Goal: Task Accomplishment & Management: Manage account settings

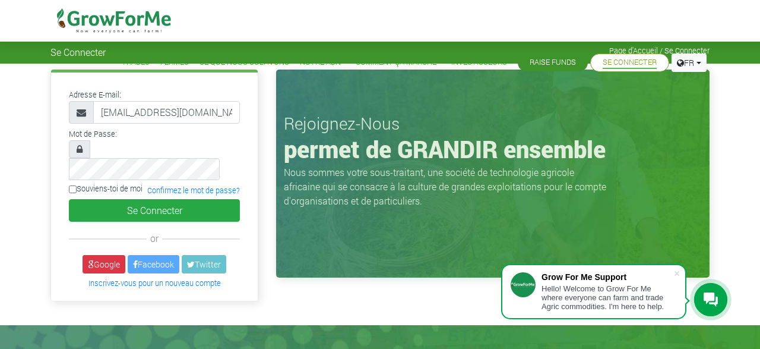
type input "[EMAIL_ADDRESS][DOMAIN_NAME]"
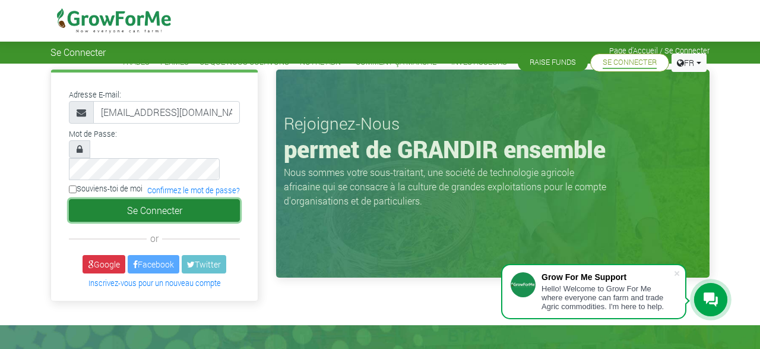
click at [138, 199] on button "Se Connecter" at bounding box center [154, 210] width 171 height 23
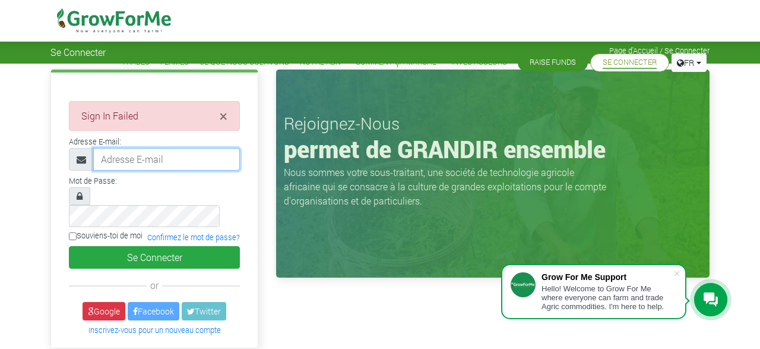
click at [146, 163] on input "email" at bounding box center [166, 159] width 147 height 23
type input "steveond.ond@gmail.com"
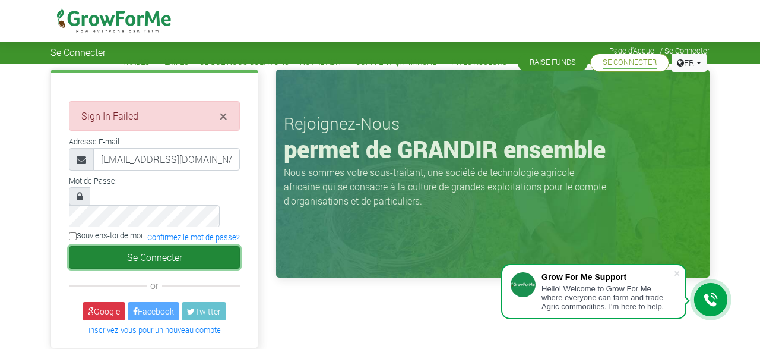
click at [156, 246] on button "Se Connecter" at bounding box center [154, 257] width 171 height 23
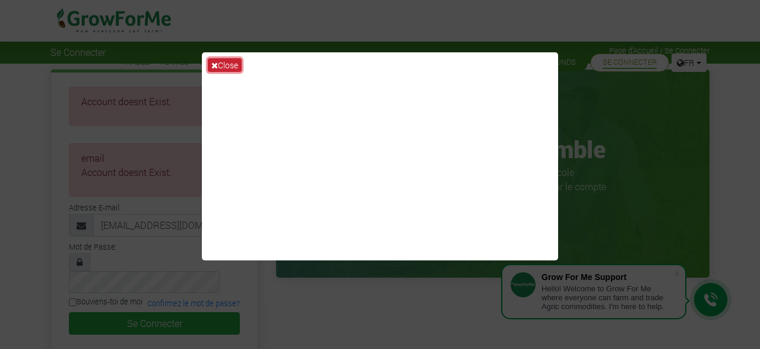
click at [235, 67] on button "Close" at bounding box center [225, 65] width 34 height 14
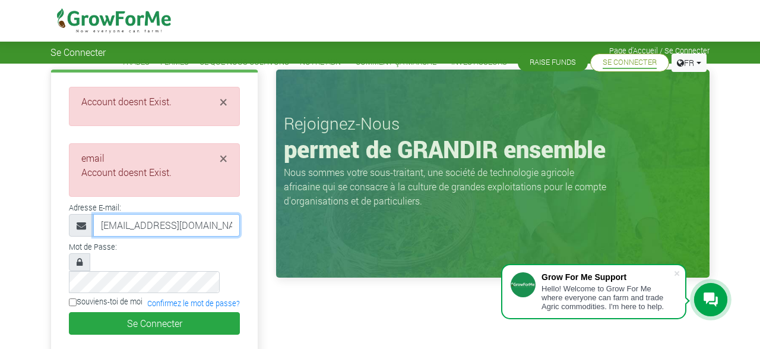
drag, startPoint x: 221, startPoint y: 224, endPoint x: 48, endPoint y: 217, distance: 173.5
click at [93, 217] on input "steveond.ond@gmail.com" at bounding box center [166, 225] width 147 height 23
type input "[EMAIL_ADDRESS][DOMAIN_NAME]"
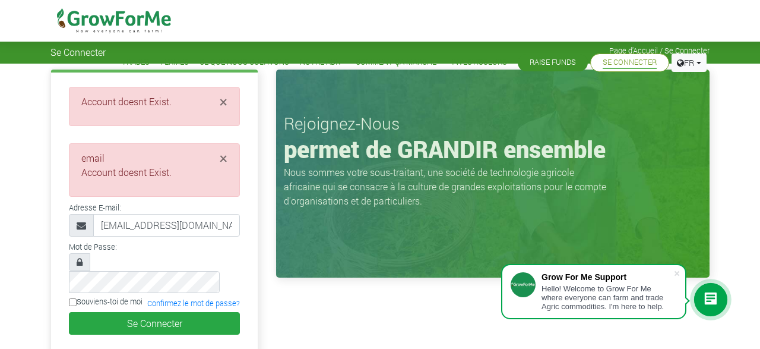
click at [73, 298] on input "Souviens-toi de moi" at bounding box center [73, 302] width 8 height 8
checkbox input "true"
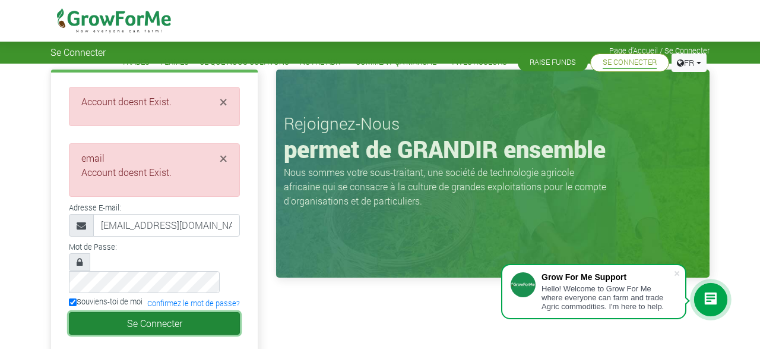
click at [167, 312] on button "Se Connecter" at bounding box center [154, 323] width 171 height 23
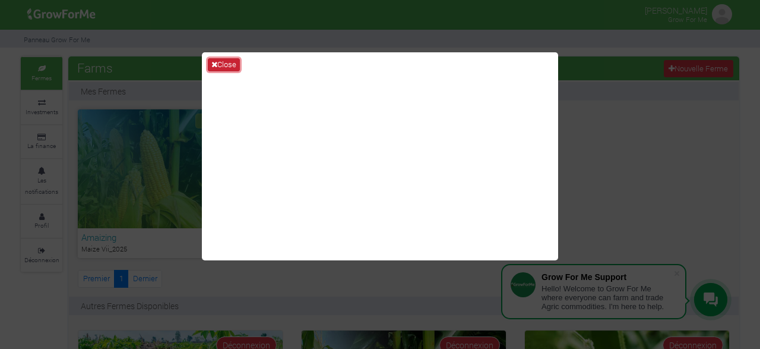
click at [229, 63] on button "Close" at bounding box center [224, 64] width 32 height 13
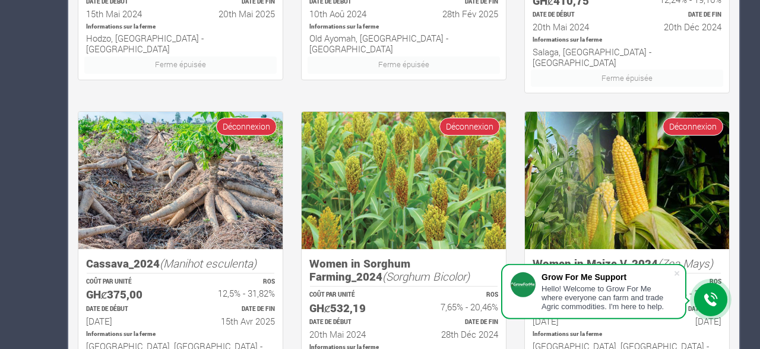
scroll to position [905, 0]
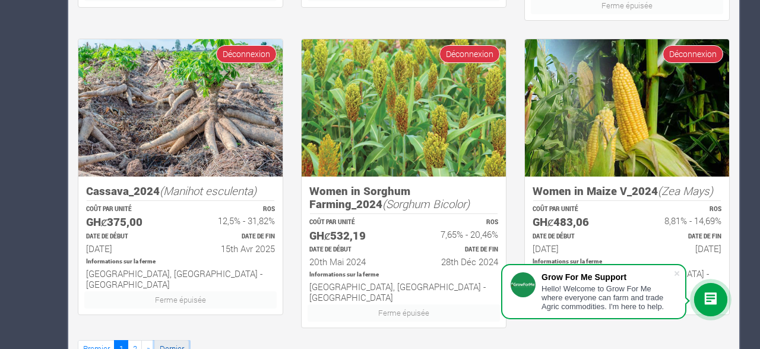
click at [165, 340] on link "Dernier" at bounding box center [171, 348] width 34 height 17
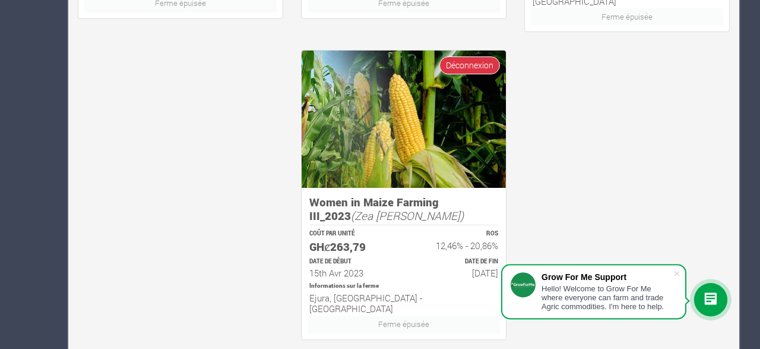
scroll to position [892, 0]
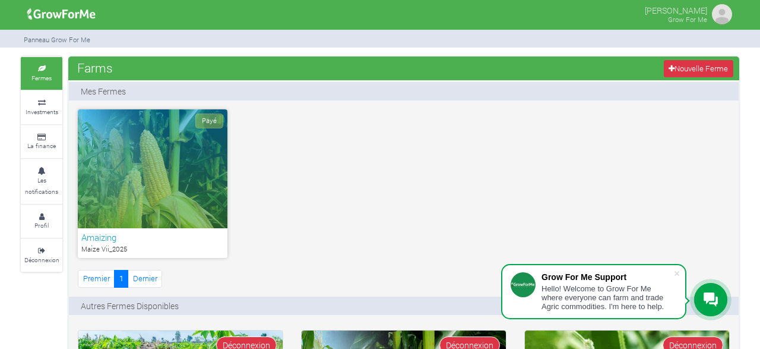
click at [163, 188] on div "Payé" at bounding box center [153, 168] width 150 height 119
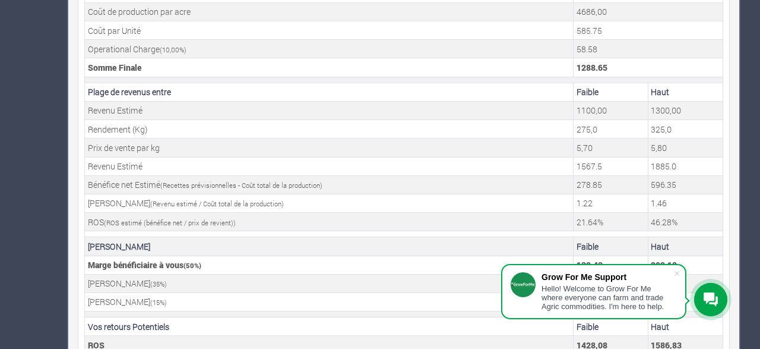
scroll to position [506, 0]
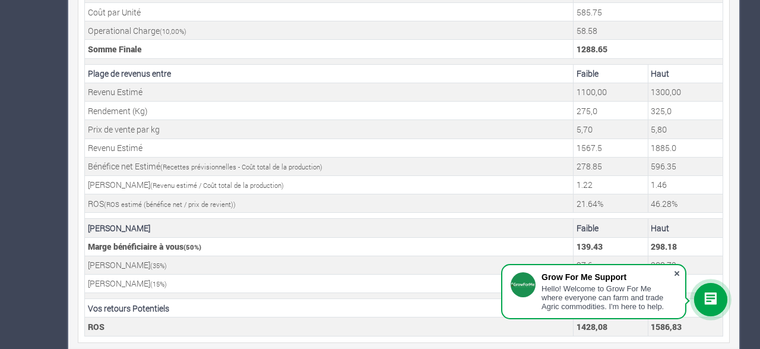
click at [676, 274] on span at bounding box center [677, 273] width 12 height 12
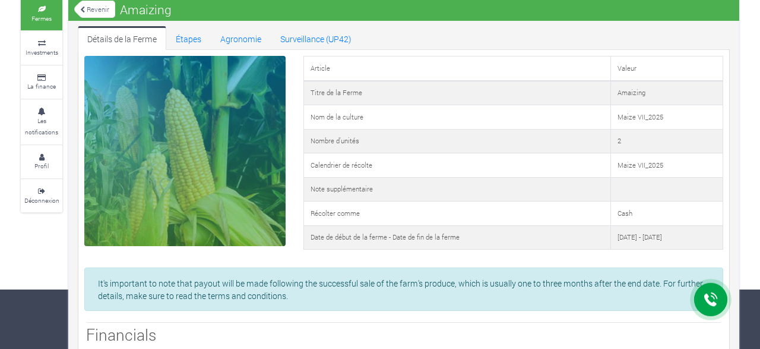
scroll to position [0, 0]
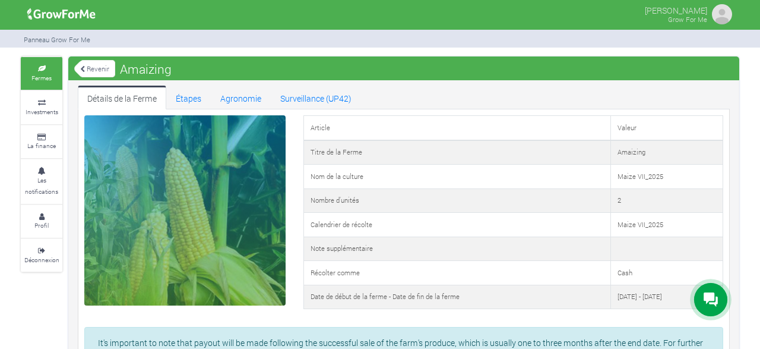
click at [90, 77] on link "Revenir" at bounding box center [94, 69] width 41 height 20
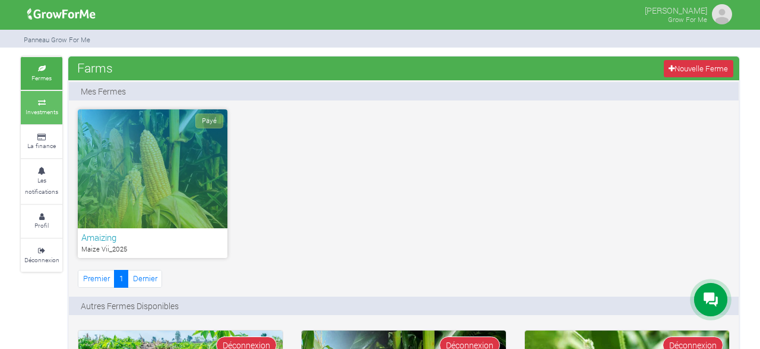
click at [29, 103] on icon at bounding box center [42, 103] width 36 height 6
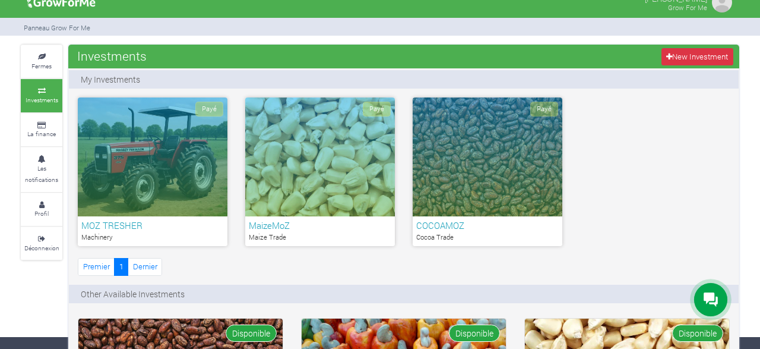
scroll to position [10, 0]
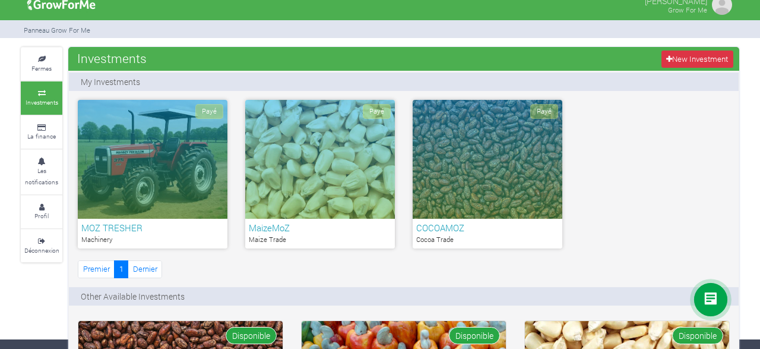
click at [468, 157] on div "Payé" at bounding box center [488, 159] width 150 height 119
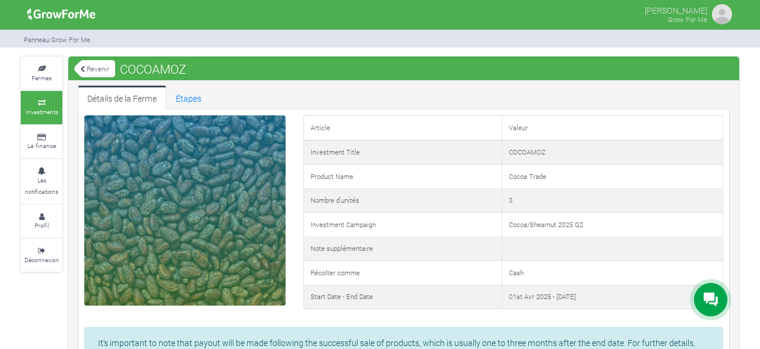
click at [90, 72] on link "Revenir" at bounding box center [94, 69] width 41 height 20
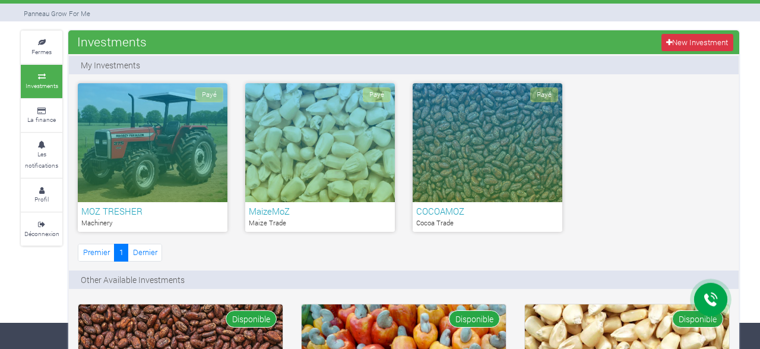
scroll to position [23, 0]
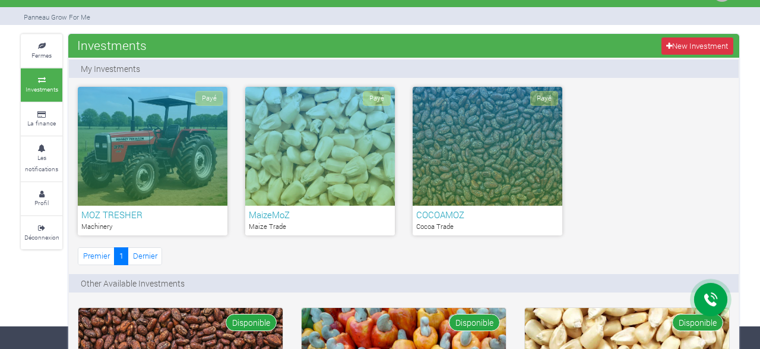
click at [182, 201] on div "Payé" at bounding box center [153, 146] width 150 height 119
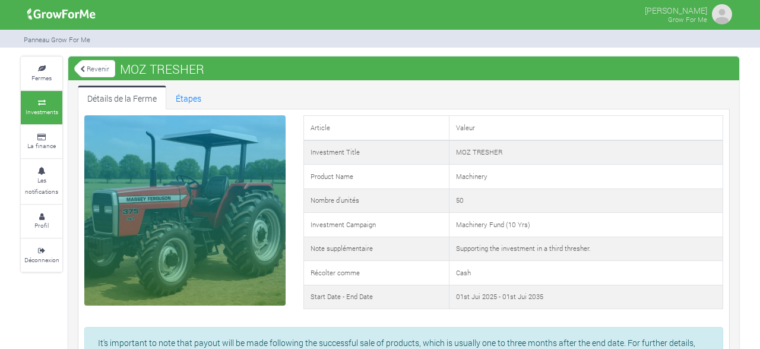
click at [99, 72] on link "Revenir" at bounding box center [94, 69] width 41 height 20
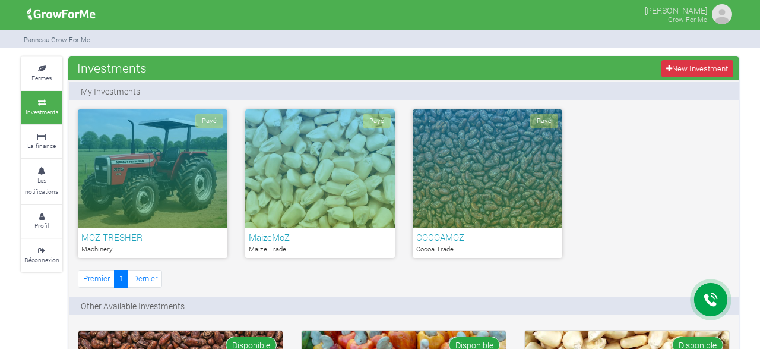
click at [316, 192] on div "Payé" at bounding box center [320, 168] width 150 height 119
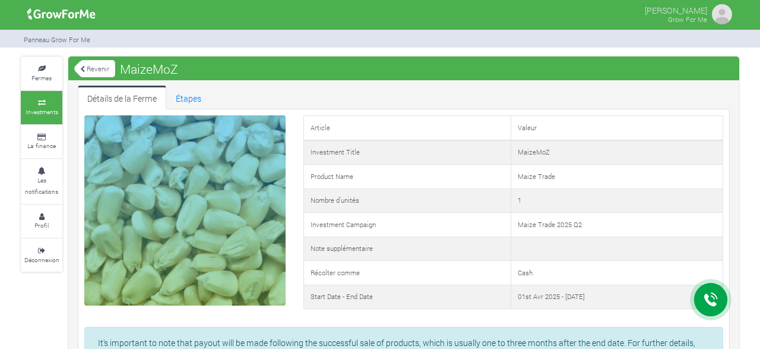
click at [97, 67] on link "Revenir" at bounding box center [94, 69] width 41 height 20
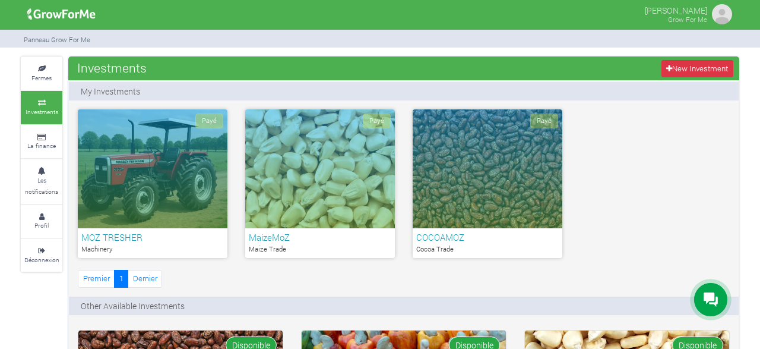
click at [492, 245] on p "Cocoa Trade" at bounding box center [487, 249] width 143 height 10
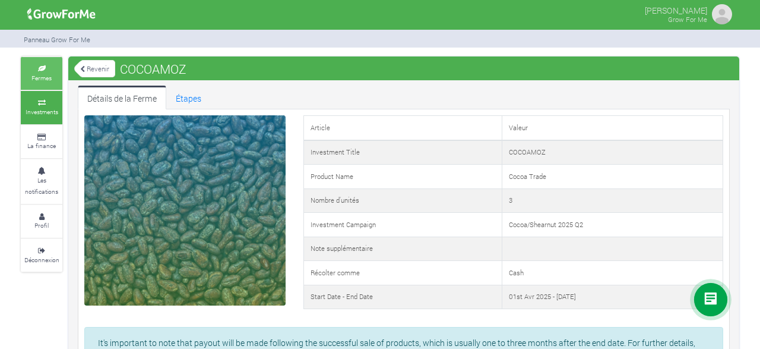
click at [42, 79] on small "Fermes" at bounding box center [41, 78] width 20 height 8
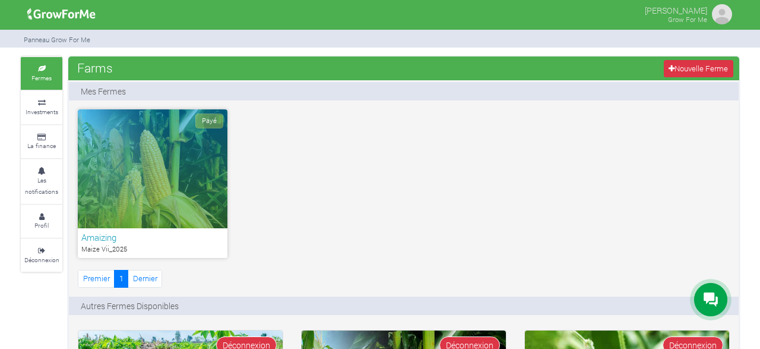
click at [134, 240] on h6 "Amaizing" at bounding box center [152, 237] width 143 height 11
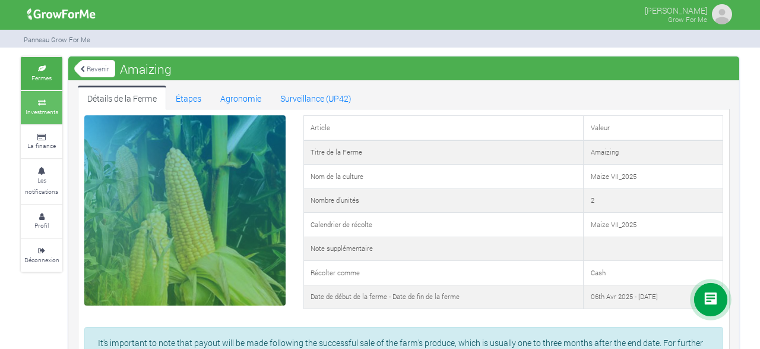
click at [43, 110] on small "Investments" at bounding box center [42, 111] width 33 height 8
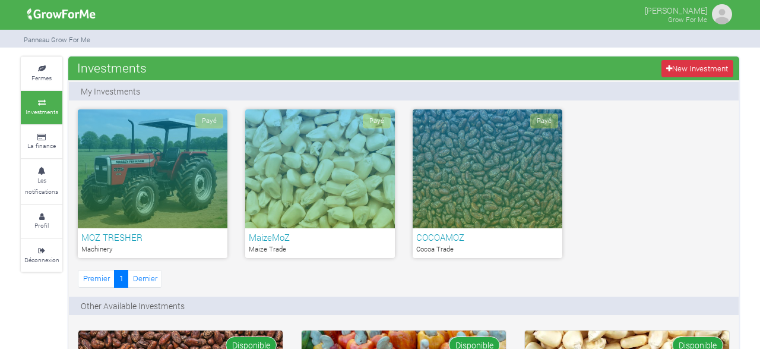
click at [326, 212] on div "Payé" at bounding box center [320, 168] width 150 height 119
click at [311, 245] on p "Maize Trade" at bounding box center [320, 249] width 143 height 10
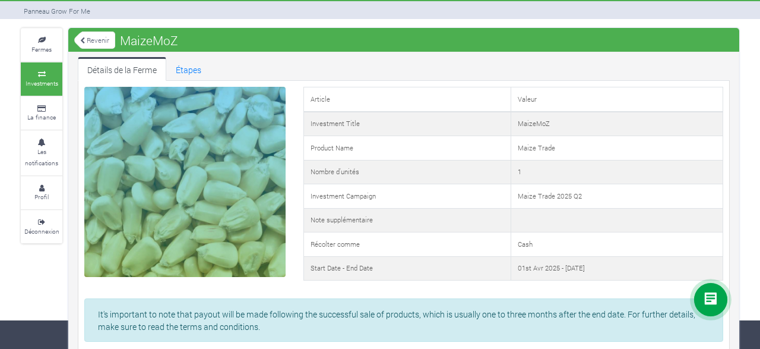
scroll to position [26, 0]
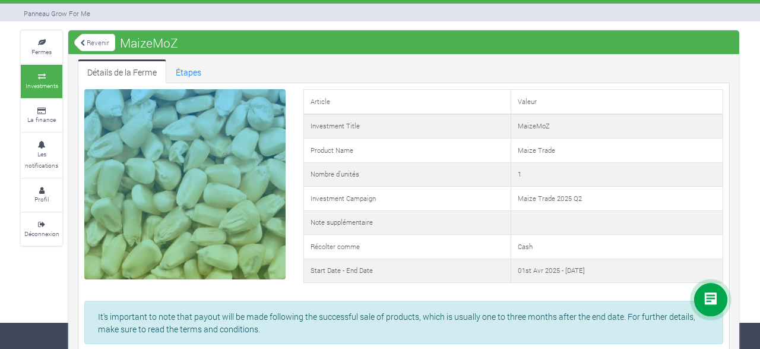
click at [95, 45] on link "Revenir" at bounding box center [94, 43] width 41 height 20
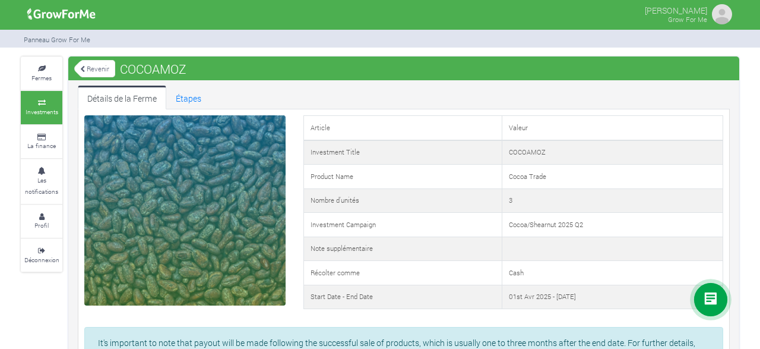
click at [102, 67] on link "Revenir" at bounding box center [94, 69] width 41 height 20
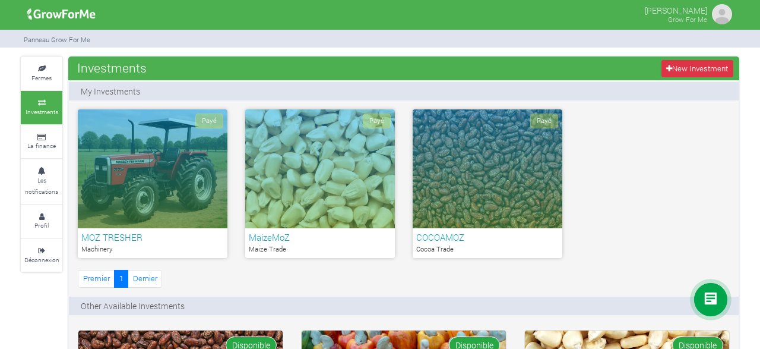
click at [180, 167] on div "Payé" at bounding box center [153, 168] width 150 height 119
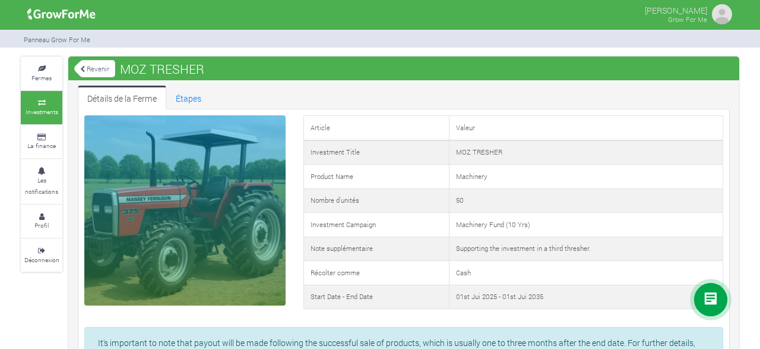
click at [656, 26] on div "[PERSON_NAME] Grow For Me" at bounding box center [380, 14] width 736 height 29
click at [716, 20] on img at bounding box center [722, 14] width 24 height 24
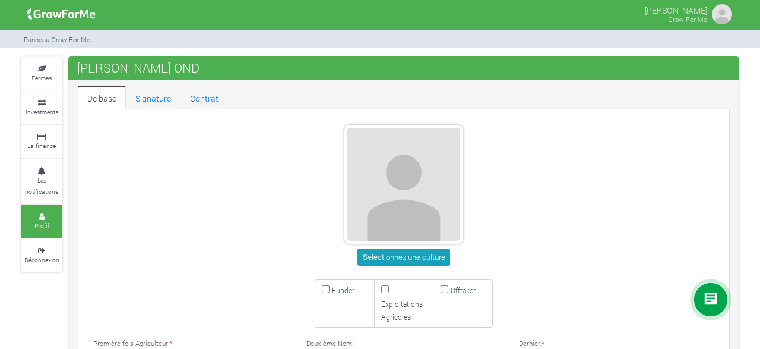
click at [651, 26] on div "[PERSON_NAME] Grow For Me" at bounding box center [380, 14] width 736 height 29
click at [730, 23] on div at bounding box center [722, 14] width 24 height 24
click at [719, 22] on img at bounding box center [722, 14] width 24 height 24
click at [710, 21] on div at bounding box center [722, 14] width 24 height 24
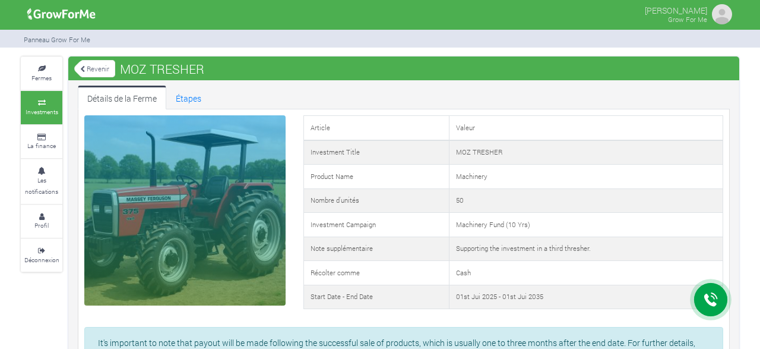
click at [719, 19] on img at bounding box center [722, 14] width 24 height 24
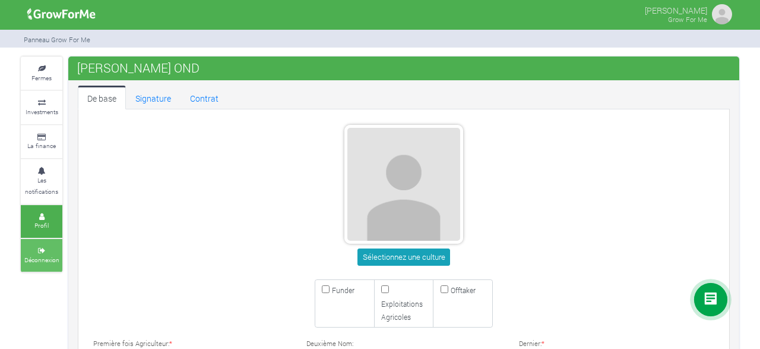
click at [41, 252] on link "Déconnexion" at bounding box center [42, 255] width 42 height 33
